Goal: Information Seeking & Learning: Learn about a topic

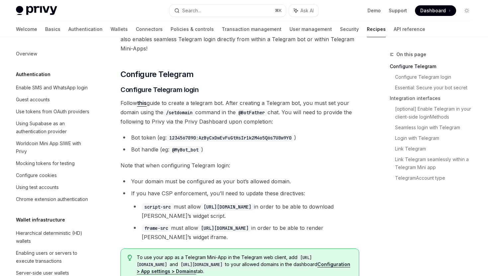
scroll to position [429, 0]
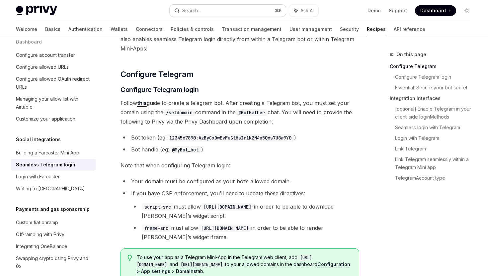
click at [225, 11] on button "Search... ⌘ K" at bounding box center [228, 11] width 116 height 12
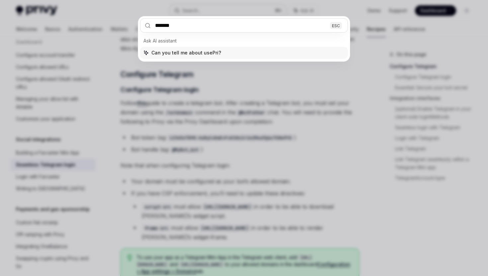
type input "********"
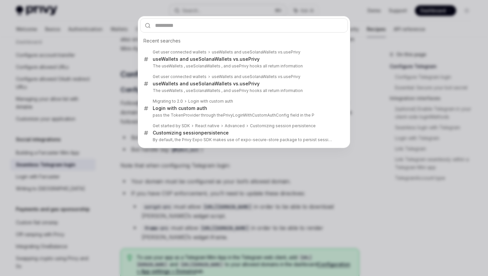
type textarea "*"
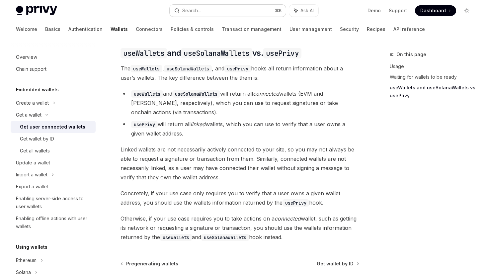
click at [203, 13] on button "Search... ⌘ K" at bounding box center [228, 11] width 116 height 12
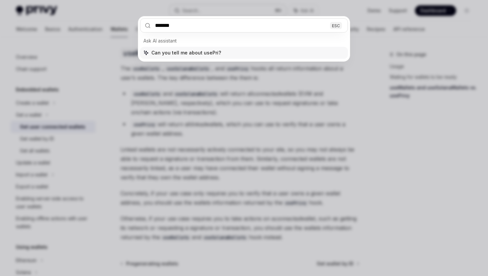
type input "********"
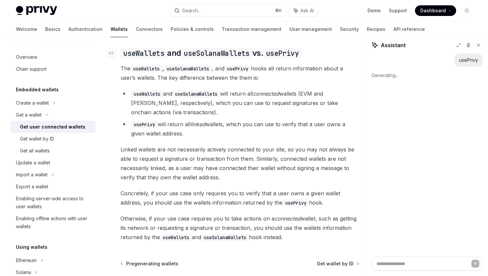
click at [282, 55] on code "usePrivy" at bounding box center [282, 53] width 38 height 10
type textarea "*"
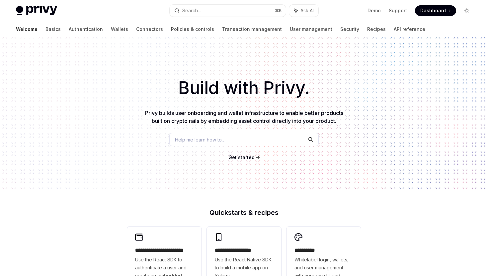
click at [249, 155] on span "Get started" at bounding box center [242, 157] width 26 height 6
type textarea "*"
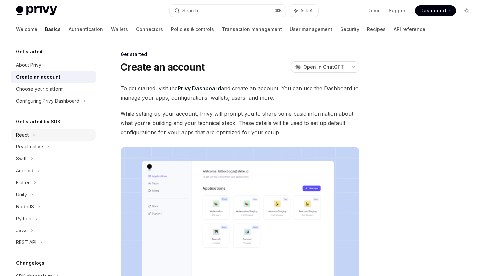
click at [30, 132] on div "React" at bounding box center [53, 135] width 85 height 12
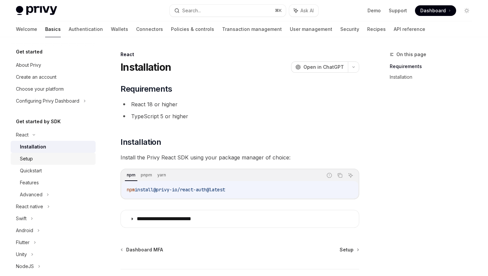
click at [47, 162] on div "Setup" at bounding box center [56, 159] width 72 height 8
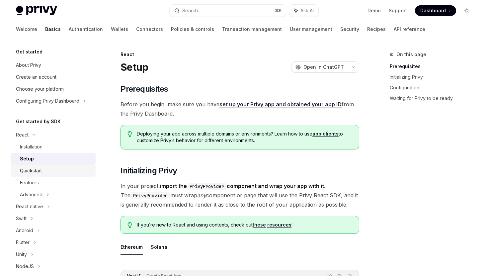
click at [55, 172] on div "Quickstart" at bounding box center [56, 171] width 72 height 8
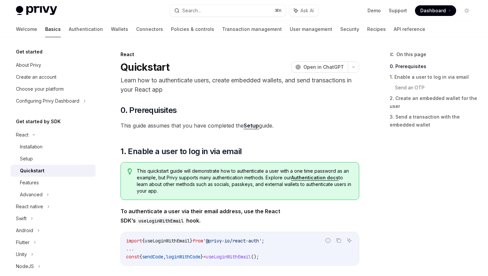
click at [245, 162] on div "This quickstart guide will demonstrate how to authenticate a user with a one ti…" at bounding box center [240, 181] width 239 height 38
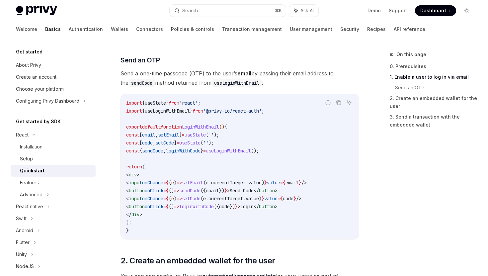
click at [267, 162] on code "import { useState } from 'react' ; import { useLoginWithEmail } from '@privy-io…" at bounding box center [240, 167] width 228 height 136
click at [43, 159] on div "Setup" at bounding box center [56, 159] width 72 height 8
type textarea "*"
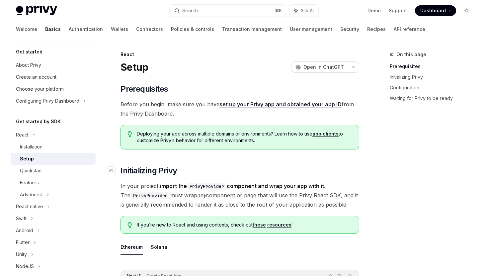
click at [198, 173] on h2 "​ Initializing Privy" at bounding box center [240, 170] width 239 height 11
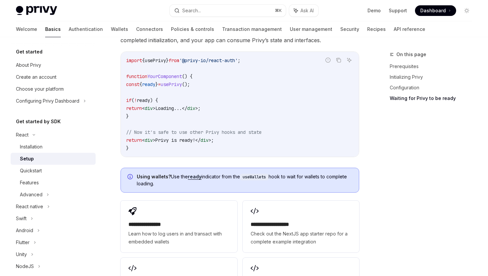
scroll to position [729, 0]
